Goal: Task Accomplishment & Management: Manage account settings

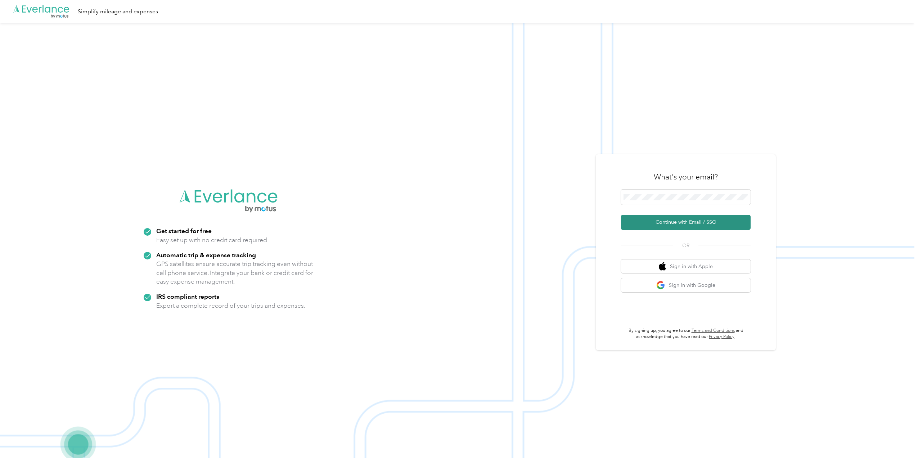
click at [675, 228] on button "Continue with Email / SSO" at bounding box center [686, 222] width 130 height 15
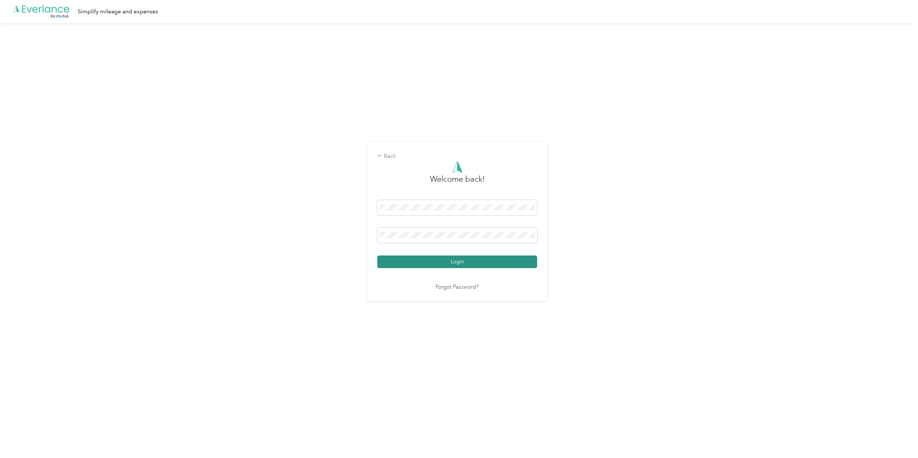
click at [446, 259] on button "Login" at bounding box center [457, 261] width 160 height 13
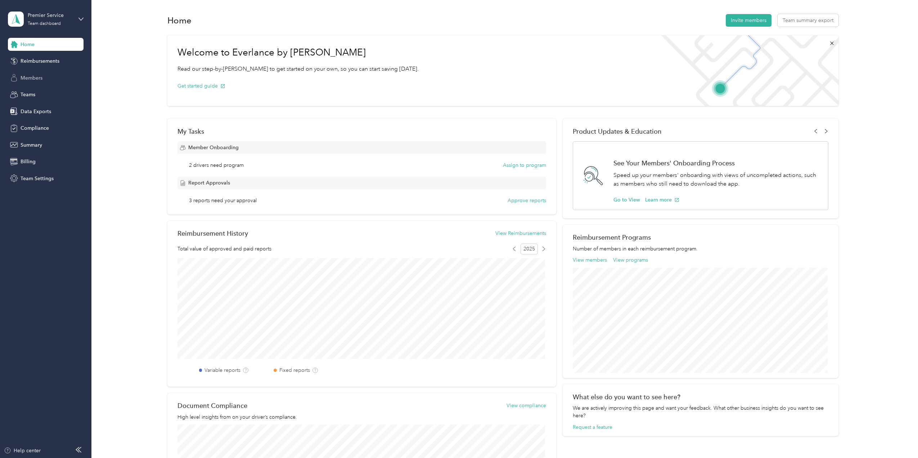
click at [31, 77] on span "Members" at bounding box center [32, 78] width 22 height 8
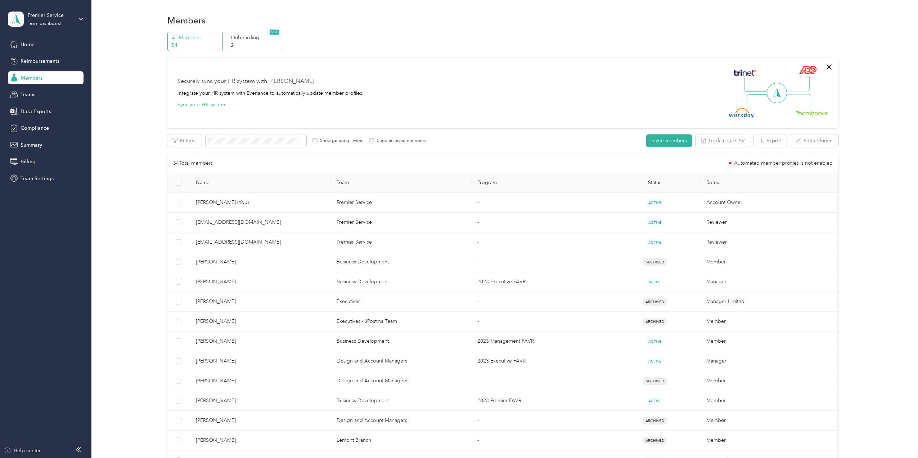
click at [221, 182] on span "Name" at bounding box center [260, 182] width 129 height 6
click at [204, 180] on span "Name" at bounding box center [260, 182] width 129 height 6
click at [262, 180] on span "Name" at bounding box center [260, 182] width 129 height 6
click at [348, 181] on th "Team" at bounding box center [401, 183] width 141 height 20
click at [347, 181] on th "Team" at bounding box center [401, 183] width 141 height 20
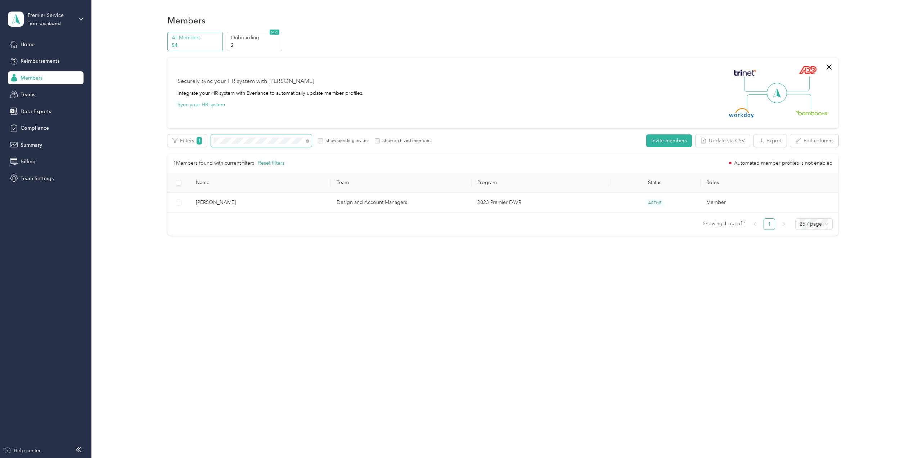
click at [207, 140] on div "Filters 1 Show pending invites Show archived members" at bounding box center [299, 140] width 264 height 13
click at [33, 77] on span "Members" at bounding box center [32, 78] width 22 height 8
